Goal: Task Accomplishment & Management: Manage account settings

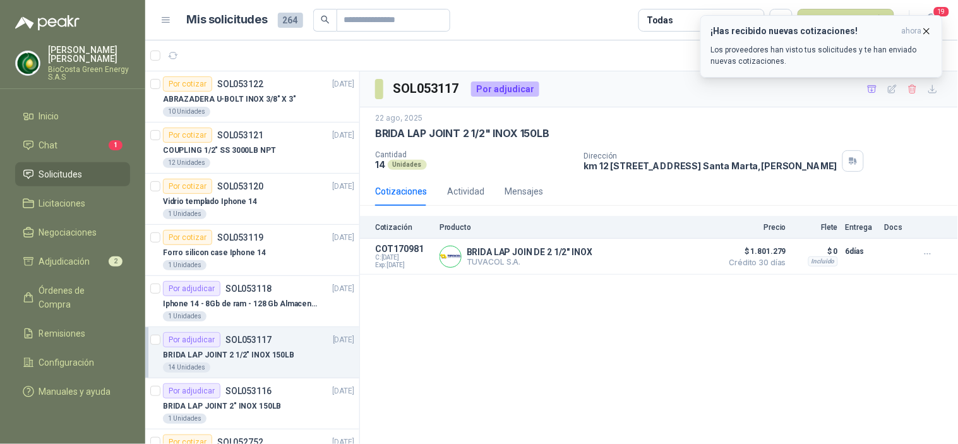
click at [822, 48] on p "Los proveedores han visto tus solicitudes y te han enviado nuevas cotizaciones." at bounding box center [821, 55] width 221 height 23
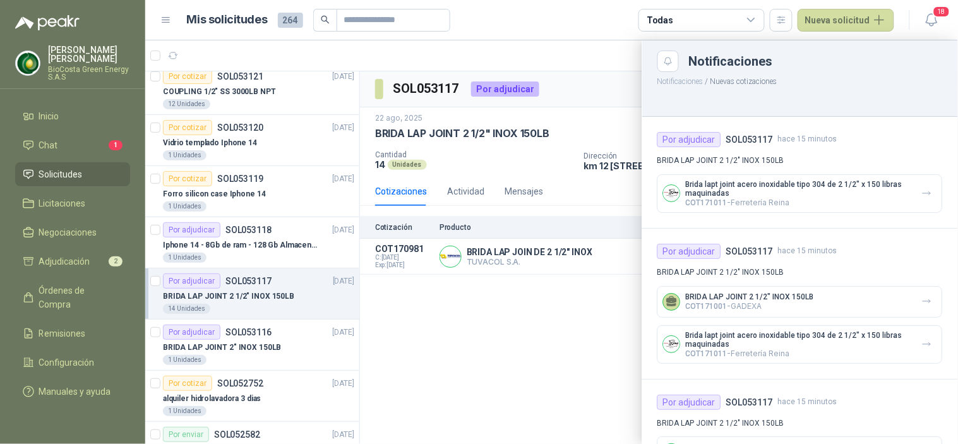
click at [526, 147] on div at bounding box center [551, 242] width 813 height 404
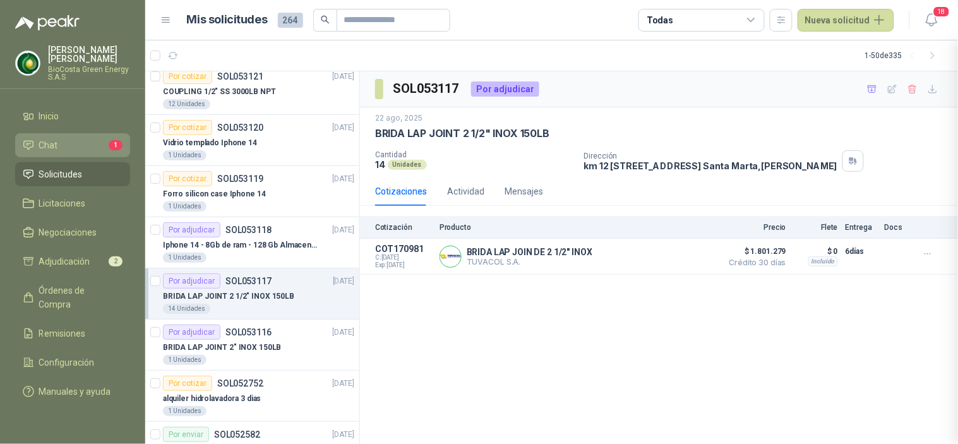
click at [54, 139] on span "Chat" at bounding box center [48, 145] width 19 height 14
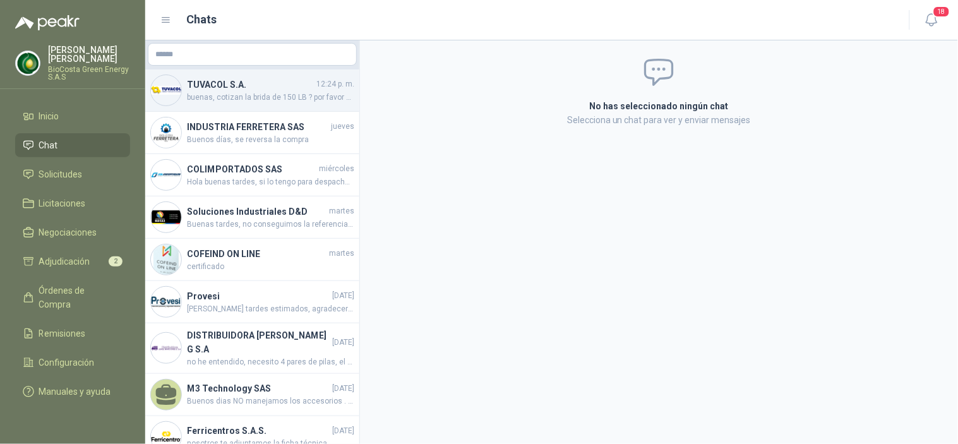
click at [224, 85] on h4 "TUVACOL S.A." at bounding box center [250, 85] width 127 height 14
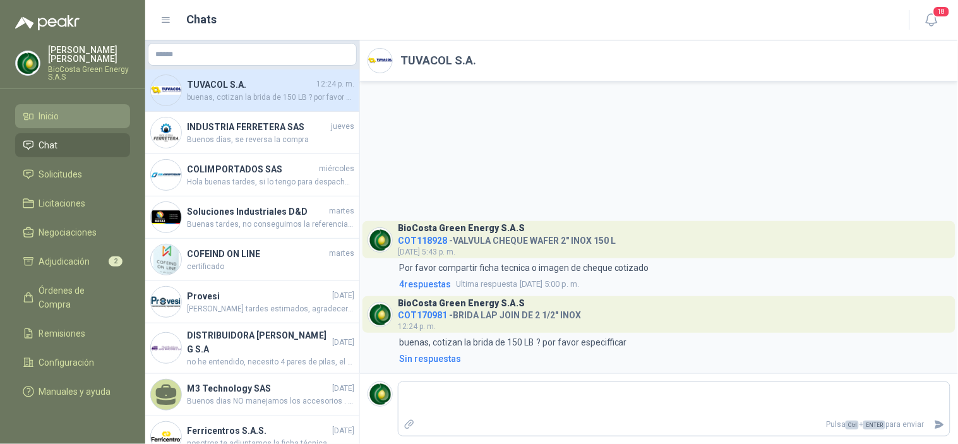
click at [61, 114] on li "Inicio" at bounding box center [73, 116] width 100 height 14
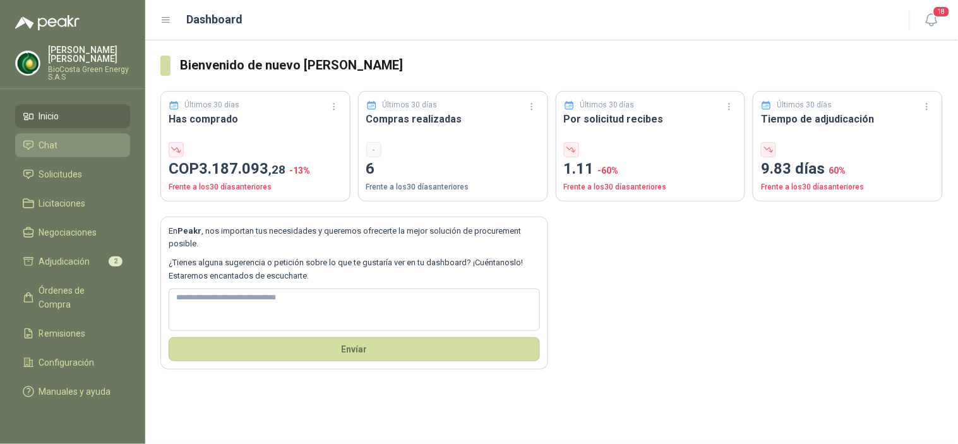
click at [47, 143] on span "Chat" at bounding box center [48, 145] width 19 height 14
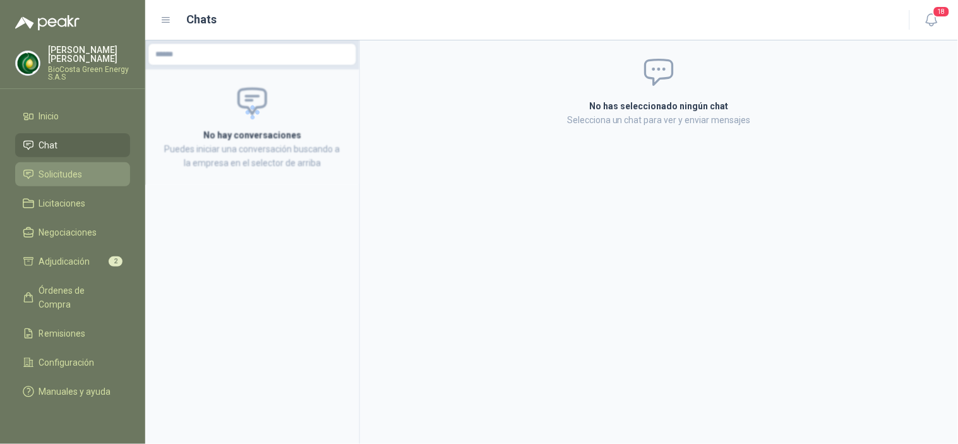
click at [64, 169] on span "Solicitudes" at bounding box center [61, 174] width 44 height 14
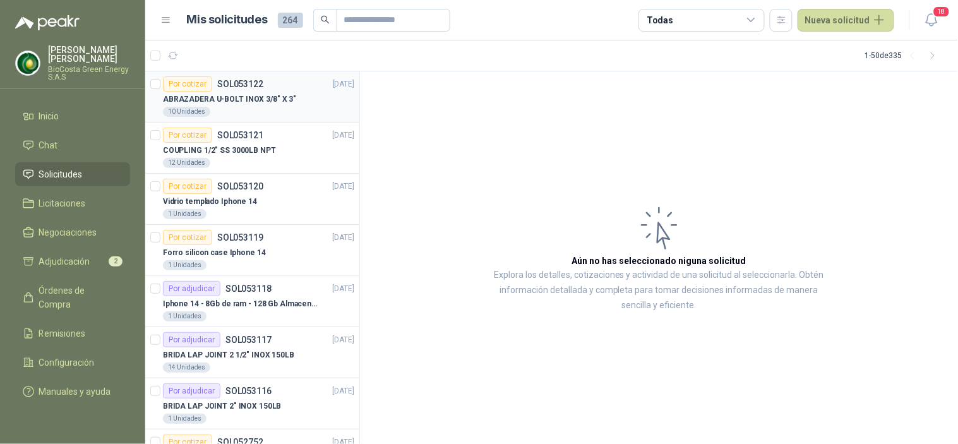
click at [222, 103] on p "ABRAZADERA U-BOLT INOX 3/8" X 3"" at bounding box center [229, 99] width 133 height 12
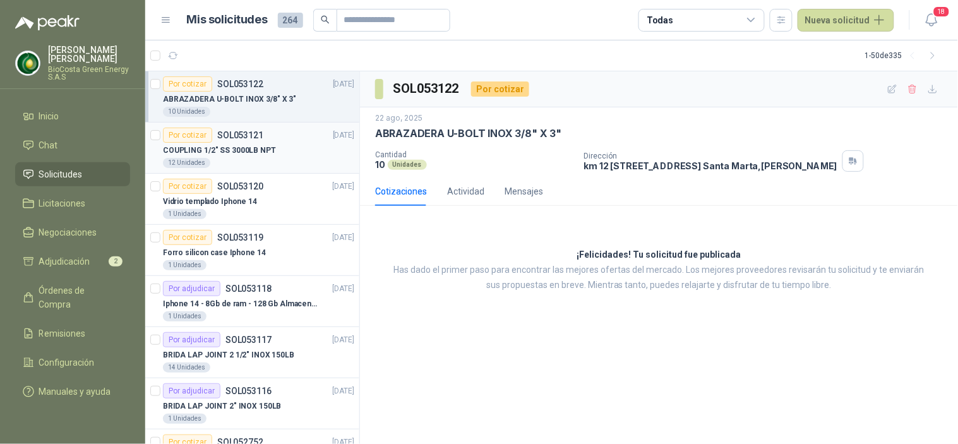
click at [265, 165] on div "12 Unidades" at bounding box center [258, 163] width 191 height 10
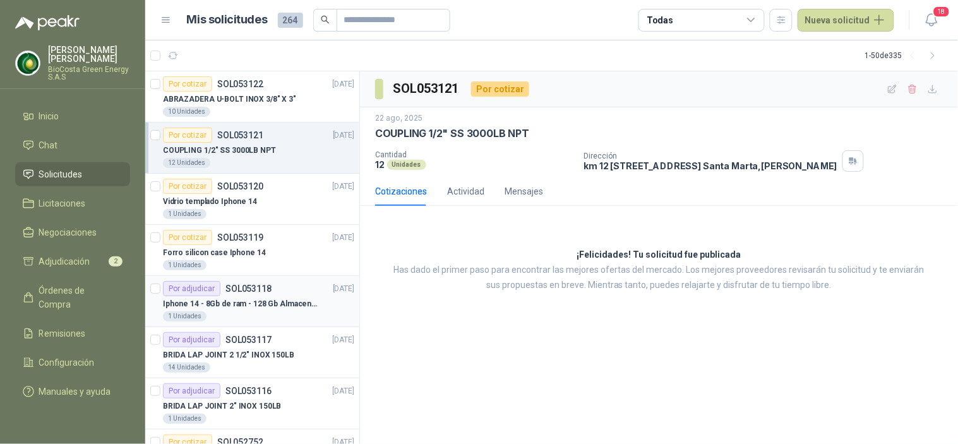
click at [231, 296] on div "Iphone 14 - 8Gb de ram - 128 Gb Almacenamiento" at bounding box center [258, 303] width 191 height 15
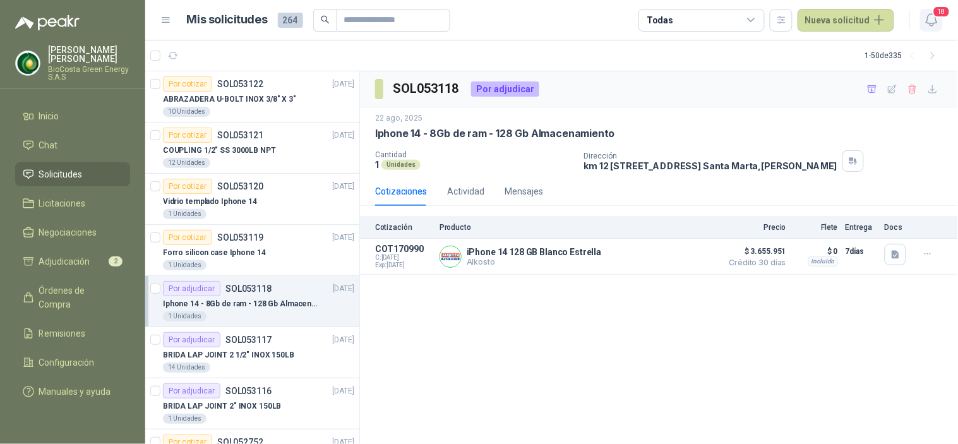
click at [932, 24] on icon "button" at bounding box center [932, 20] width 16 height 16
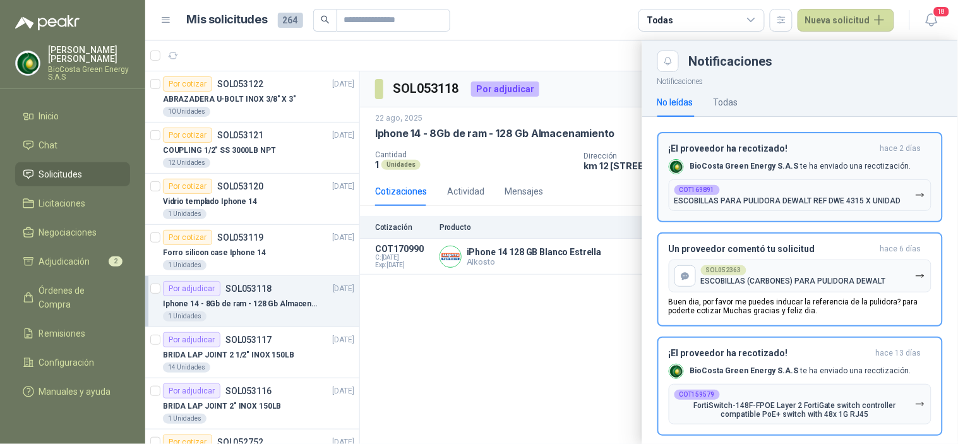
click at [761, 193] on div "COT169891 ESCOBILLAS PARA PULIDORA DEWALT REF DWE 4315 X UNIDAD" at bounding box center [788, 195] width 227 height 20
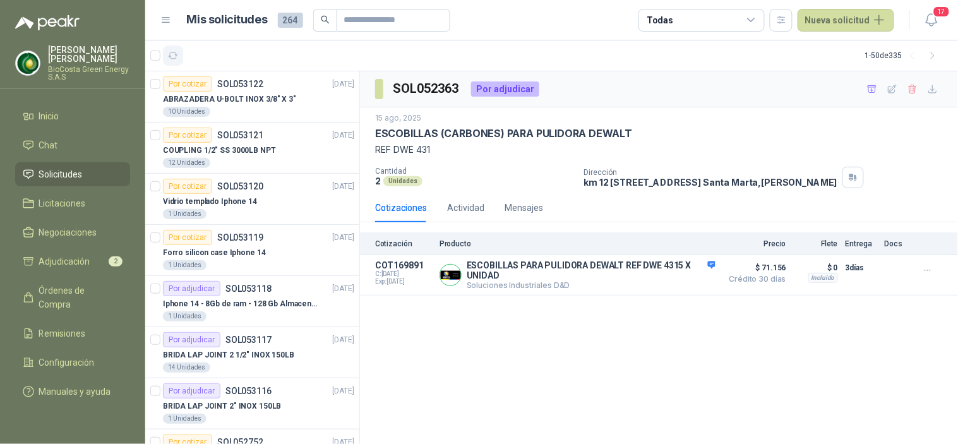
click at [171, 51] on icon "button" at bounding box center [173, 56] width 11 height 11
click at [264, 102] on p "ABRAZADERA U-BOLT INOX 3/8" X 3"" at bounding box center [229, 99] width 133 height 12
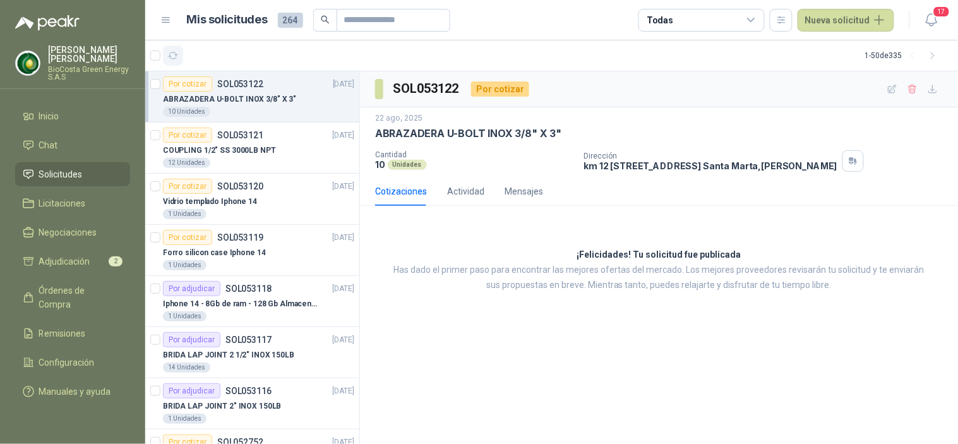
click at [176, 53] on icon "button" at bounding box center [173, 55] width 9 height 6
click at [200, 169] on article "Por cotizar SOL053121 [DATE] COUPLING 1/2" SS 3000LB NPT 12 Unidades" at bounding box center [252, 148] width 214 height 51
